Goal: Use online tool/utility: Utilize a website feature to perform a specific function

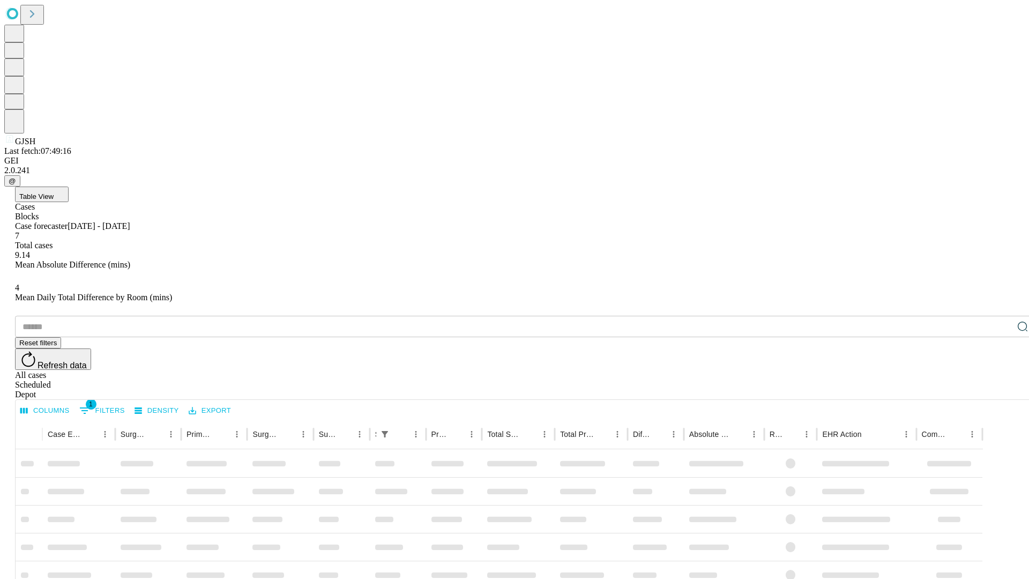
click at [54, 192] on span "Table View" at bounding box center [36, 196] width 34 height 8
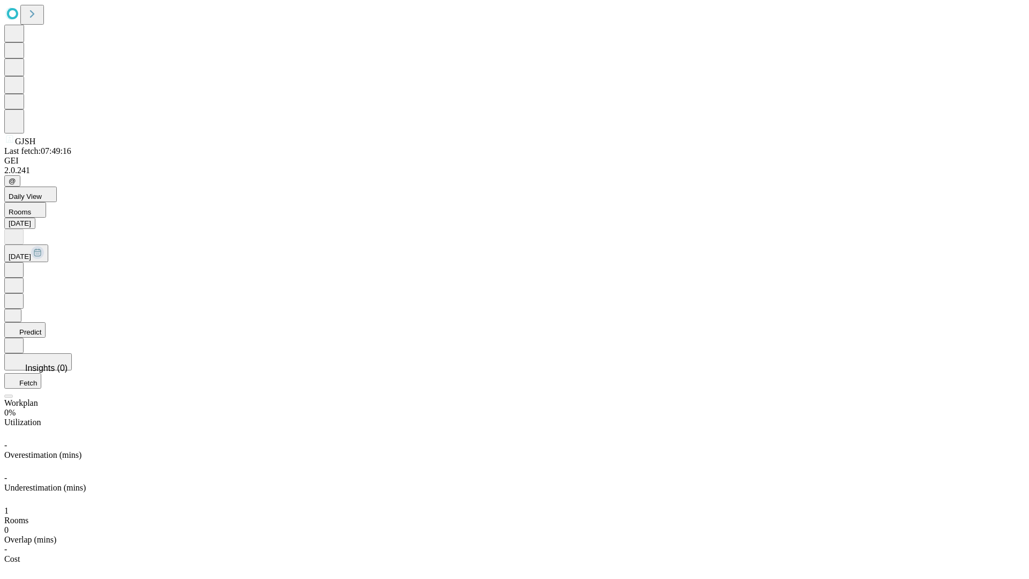
click at [46, 322] on button "Predict" at bounding box center [24, 330] width 41 height 16
